Goal: Find specific page/section: Find specific page/section

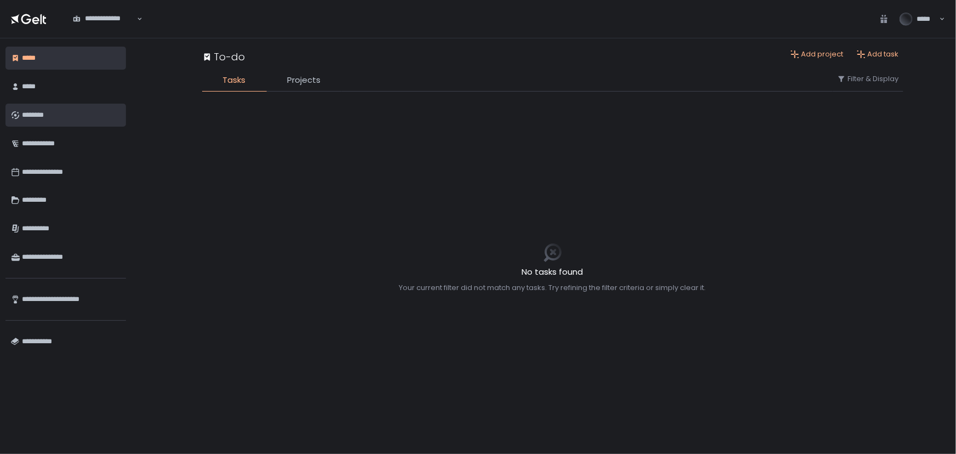
click at [37, 107] on div "********" at bounding box center [71, 115] width 99 height 19
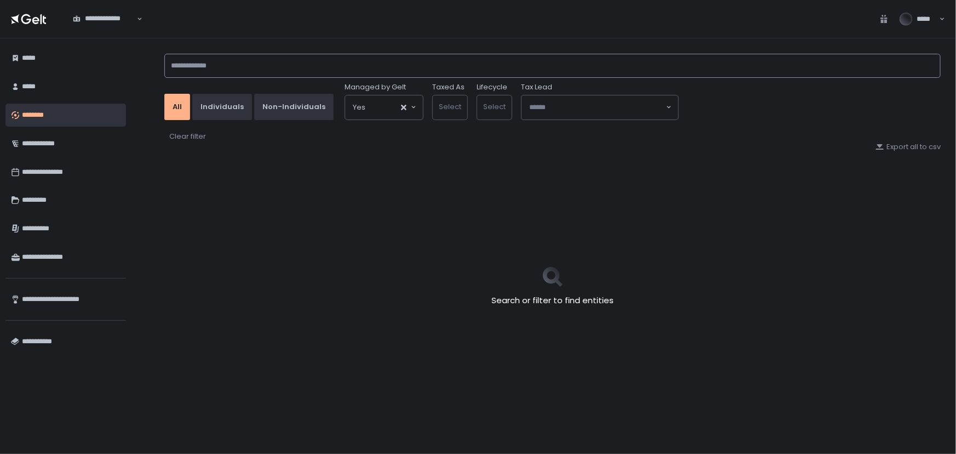
click at [215, 72] on input at bounding box center [552, 66] width 776 height 24
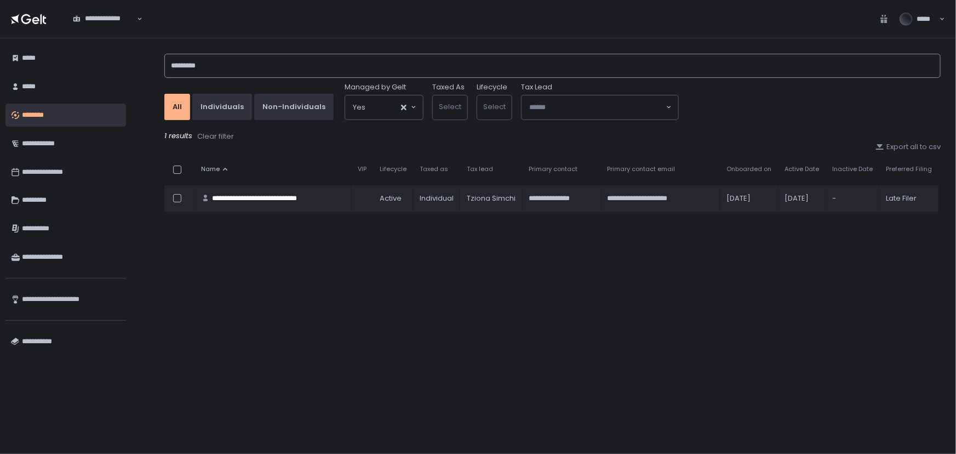
type input "*********"
